Goal: Task Accomplishment & Management: Use online tool/utility

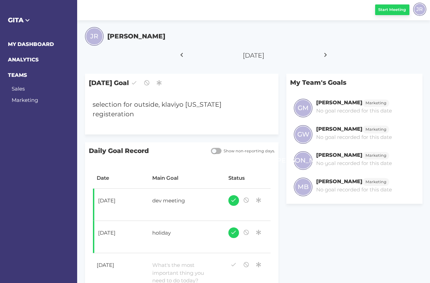
click at [400, 10] on span "Start Meeting" at bounding box center [392, 10] width 28 height 6
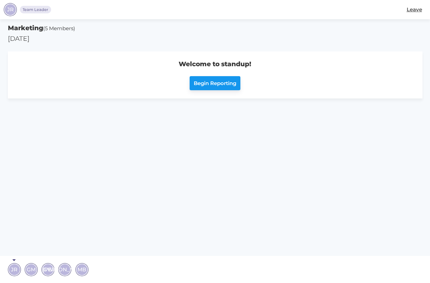
click at [225, 83] on span "Begin Reporting" at bounding box center [215, 83] width 42 height 8
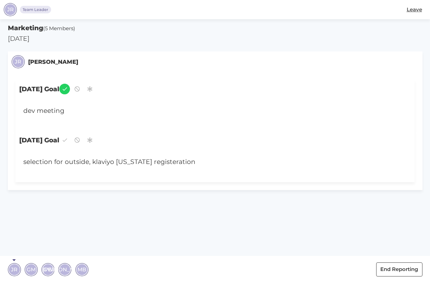
click at [30, 269] on span "GM" at bounding box center [31, 269] width 9 height 8
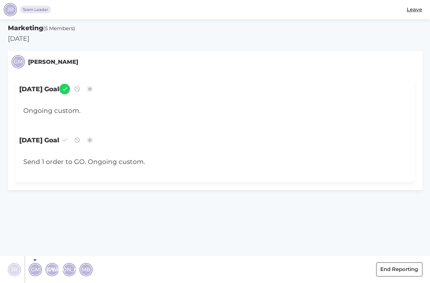
click at [51, 267] on span "GW" at bounding box center [52, 269] width 10 height 8
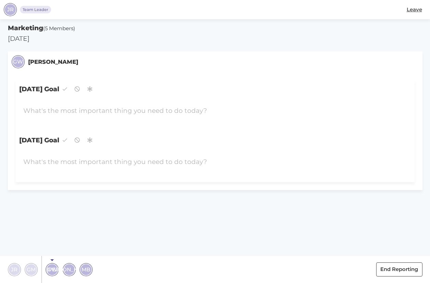
click at [69, 269] on span "[PERSON_NAME]" at bounding box center [69, 269] width 45 height 8
click at [87, 268] on span "MB" at bounding box center [86, 269] width 9 height 8
click at [64, 267] on span "[PERSON_NAME]" at bounding box center [64, 269] width 45 height 8
click at [46, 267] on span "GW" at bounding box center [48, 269] width 10 height 8
click at [29, 267] on span "GM" at bounding box center [31, 269] width 9 height 8
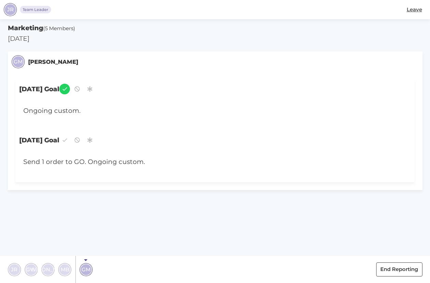
click at [15, 267] on span "JR" at bounding box center [14, 269] width 7 height 8
click at [49, 225] on section "Marketing (5 Members) [DATE] JR [PERSON_NAME] [DATE] Goal dev meeting [DATE] Go…" at bounding box center [215, 151] width 430 height 264
